Goal: Navigation & Orientation: Find specific page/section

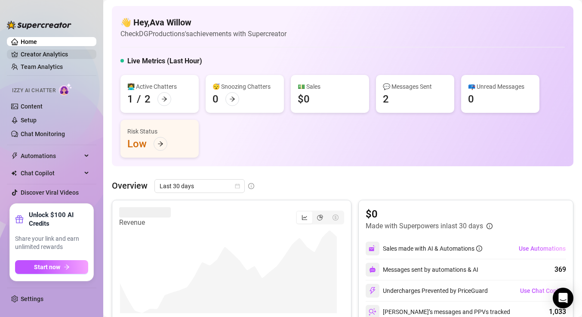
click at [53, 54] on link "Creator Analytics" at bounding box center [55, 54] width 69 height 14
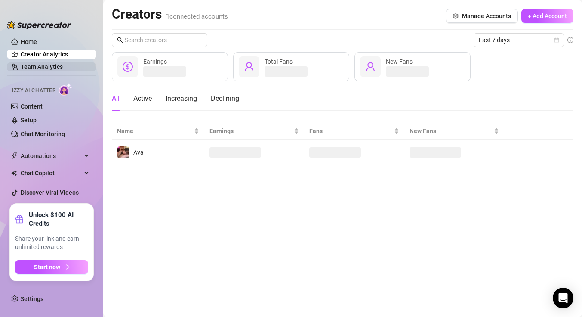
click at [51, 68] on link "Team Analytics" at bounding box center [42, 66] width 42 height 7
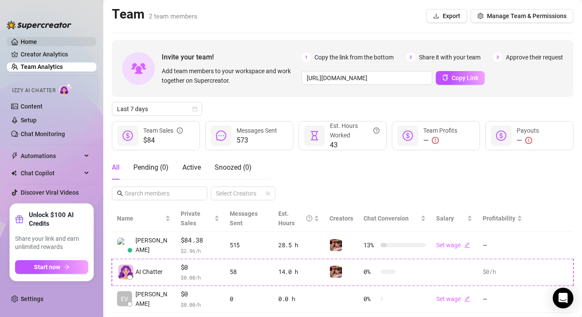
click at [33, 42] on link "Home" at bounding box center [29, 41] width 16 height 7
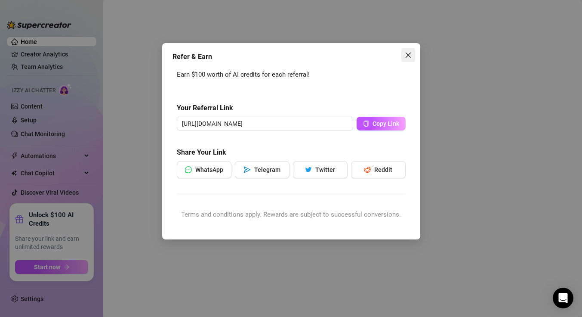
click at [411, 54] on icon "close" at bounding box center [408, 55] width 7 height 7
